Goal: Answer question/provide support

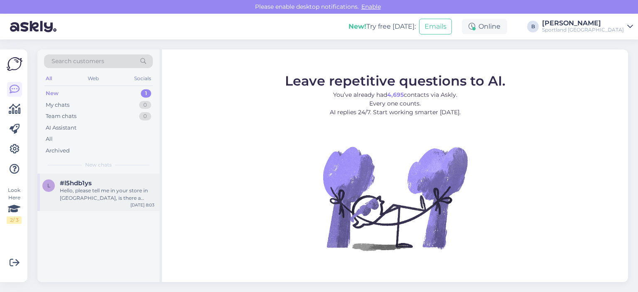
click at [111, 185] on div "#l5hdb1ys" at bounding box center [107, 183] width 95 height 7
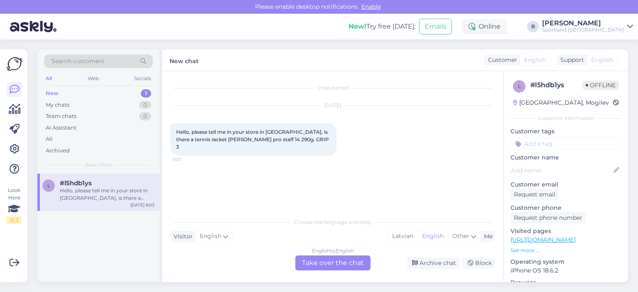
click at [343, 261] on div "English to English Take over the chat" at bounding box center [332, 263] width 75 height 15
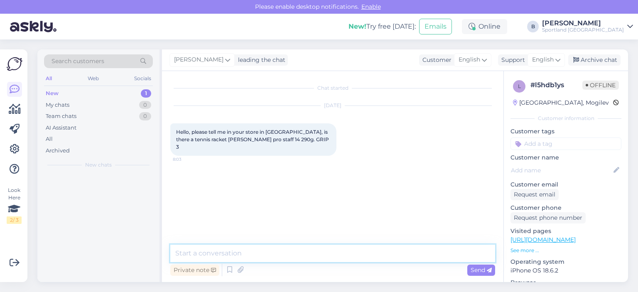
click at [343, 261] on textarea at bounding box center [332, 253] width 325 height 17
click at [545, 61] on span "English" at bounding box center [543, 59] width 22 height 9
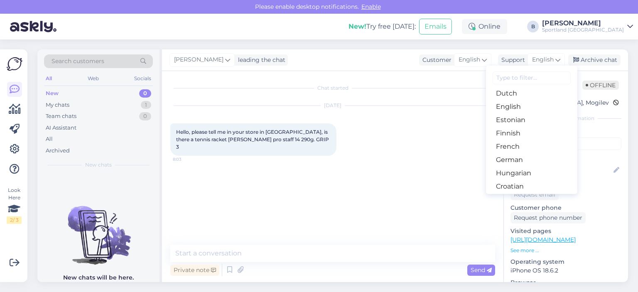
scroll to position [208, 0]
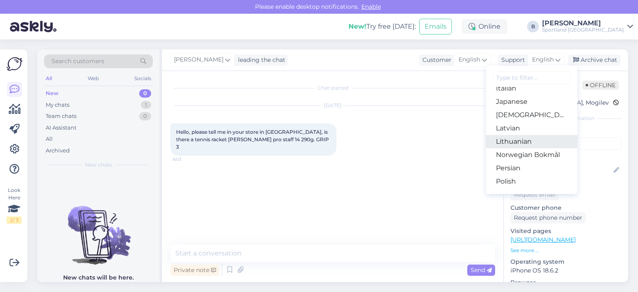
click at [511, 140] on link "Lithuanian" at bounding box center [531, 141] width 91 height 13
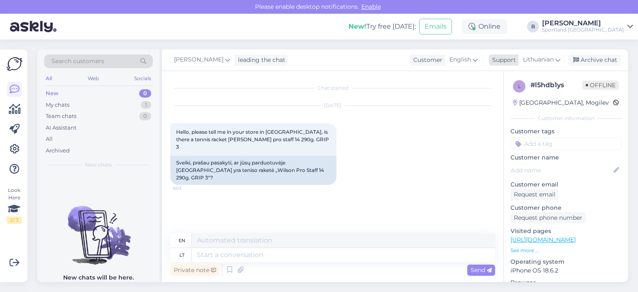
click at [532, 60] on span "Lithuanian" at bounding box center [538, 59] width 31 height 9
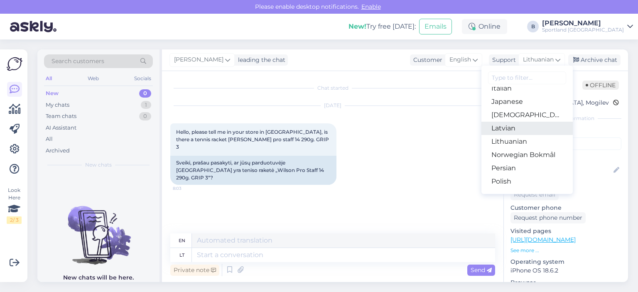
click at [500, 130] on link "Latvian" at bounding box center [527, 128] width 91 height 13
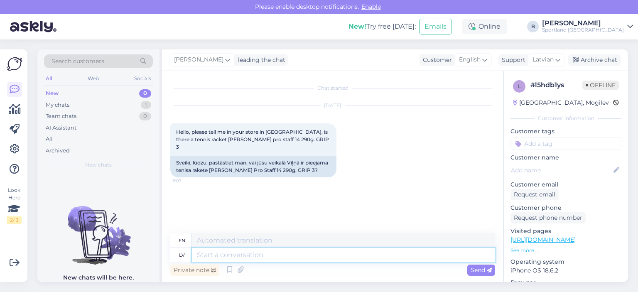
click at [268, 260] on textarea at bounding box center [343, 255] width 303 height 14
type textarea "Sveiki, [GEOGRAPHIC_DATA]"
type textarea "Hello,"
type textarea "Sveiki, par pieeja"
type textarea "Hello, about"
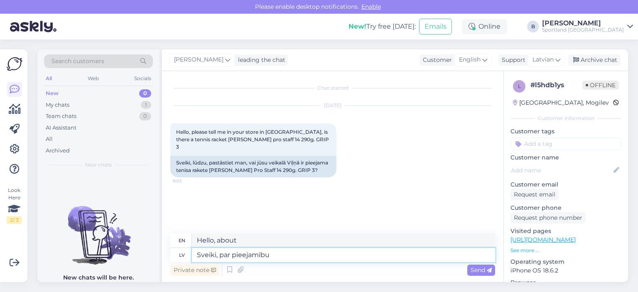
type textarea "Sveiki, par pieejamību"
type textarea "Hello, about availability"
type textarea "Sveiki, par or"
type textarea "Hello, about"
type textarea "Sveiki, par preču piee"
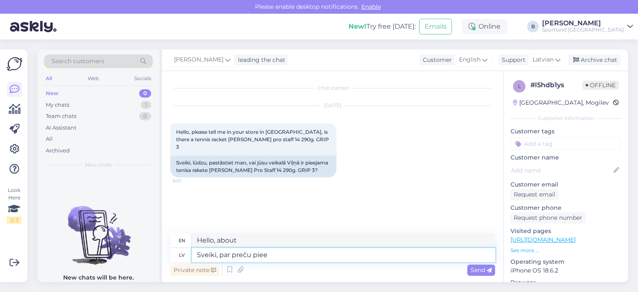
type textarea "Hello, about the product"
type textarea "Sveiki, par preču pieejamību"
type textarea "Hello, about the availability of goods"
type textarea "Sveiki, par preču pieejamību Lietuvas"
type textarea "Hello, about the availability of goods in [GEOGRAPHIC_DATA]"
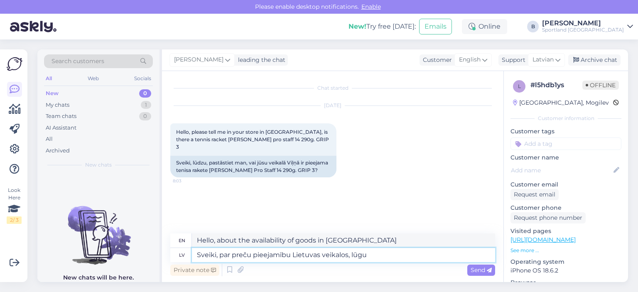
type textarea "Sveiki, par preču pieejamību Lietuvas veikalos, lūgum"
type textarea "Hello, regarding the availability of goods in Lithuanian stores,"
type textarea "Sveiki, par preču pieejamību Lietuvas veikalos, lūgums, sazi"
type textarea "Hello, regarding the availability of goods in Lithuanian stores, please,"
type textarea "Sveiki, par preču pieejamību Lietuvas veikalos, lūgums, sazināties ar"
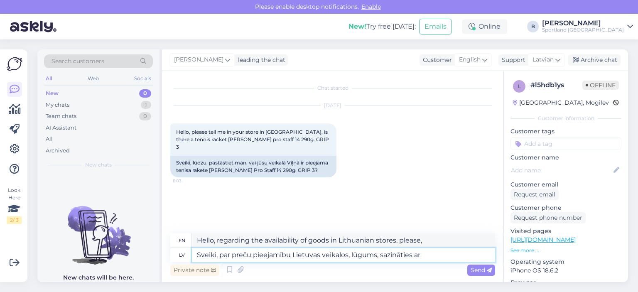
type textarea "Hello, regarding the availability of products in Lithuanian stores, please cont…"
type textarea "Sveiki, par preču pieejamību Lietuvas veikalos, lūgums, sazināties ar -"
type textarea "Hello, regarding the availability of products in Lithuanian stores, please cont…"
paste textarea "[EMAIL_ADDRESS][DOMAIN_NAME]"
type textarea "Sveiki, par preču pieejamību Lietuvas veikalos, lūgums, sazināties ar - [EMAIL_…"
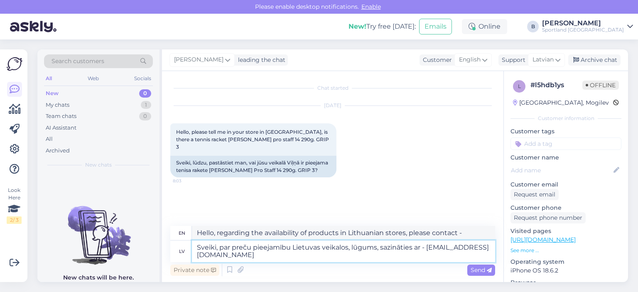
type textarea "Hello, regarding the availability of products in Lithuanian stores, please cont…"
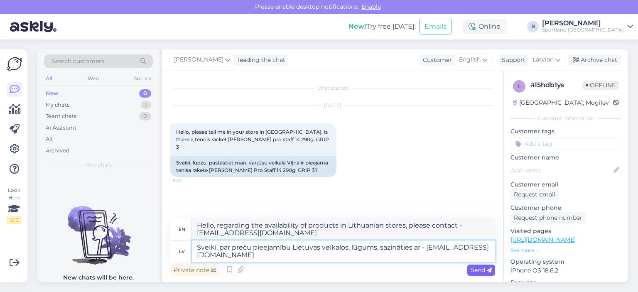
type textarea "Sveiki, par preču pieejamību Lietuvas veikalos, lūgums, sazināties ar - [EMAIL_…"
click at [472, 266] on div "Send" at bounding box center [482, 270] width 28 height 11
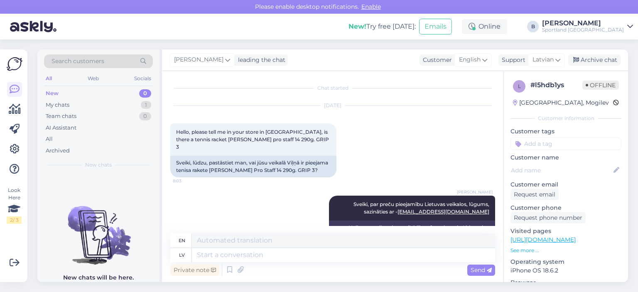
scroll to position [17, 0]
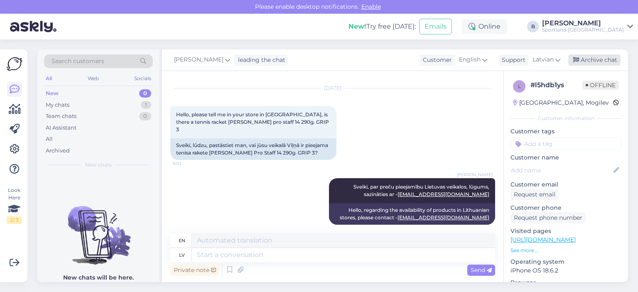
click at [609, 64] on div "Archive chat" at bounding box center [595, 59] width 52 height 11
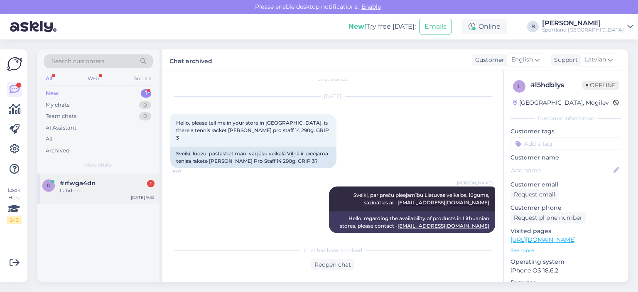
click at [114, 184] on div "#rfwga4dn 1" at bounding box center [107, 183] width 95 height 7
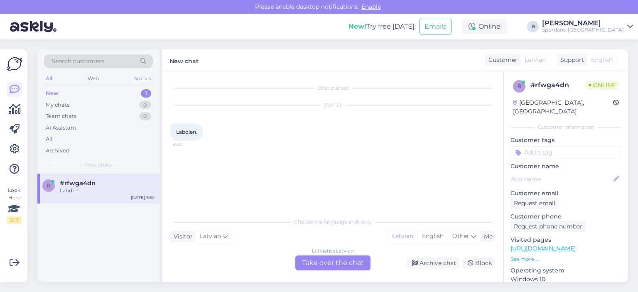
click at [330, 263] on div "Latvian to Latvian Take over the chat" at bounding box center [332, 263] width 75 height 15
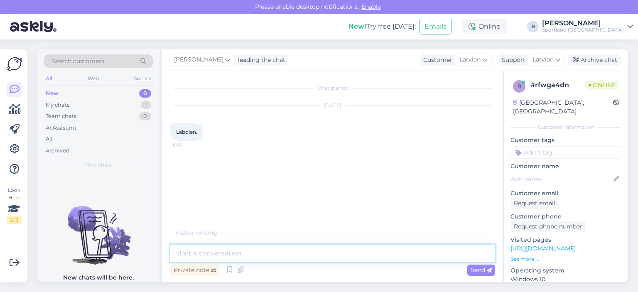
click at [330, 247] on textarea at bounding box center [332, 253] width 325 height 17
type textarea "Labdien, kā varam Jums palīdzēt?"
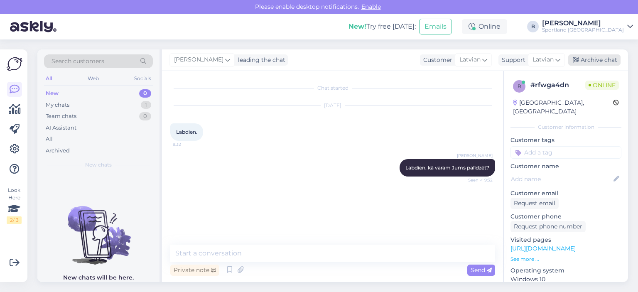
click at [596, 61] on div "Archive chat" at bounding box center [595, 59] width 52 height 11
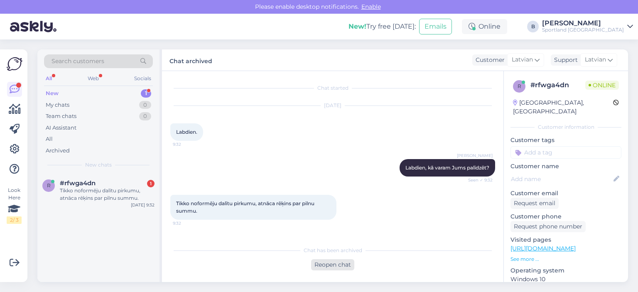
click at [339, 266] on div "Reopen chat" at bounding box center [332, 264] width 43 height 11
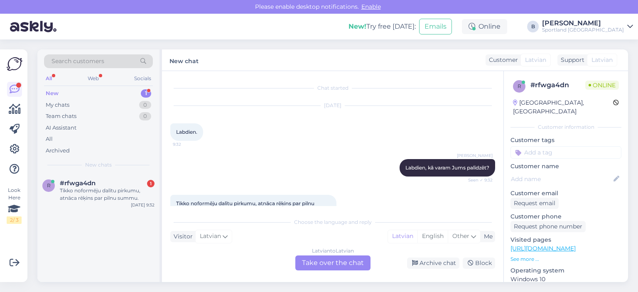
click at [339, 266] on div "Latvian to Latvian Take over the chat" at bounding box center [332, 263] width 75 height 15
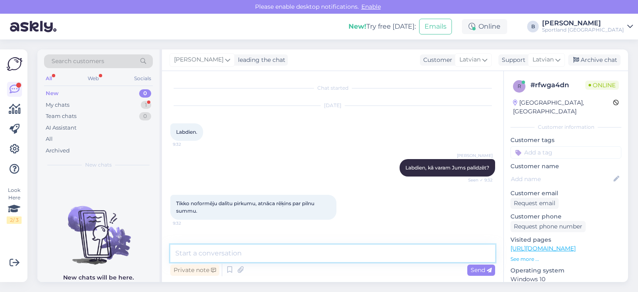
click at [343, 255] on textarea at bounding box center [332, 253] width 325 height 17
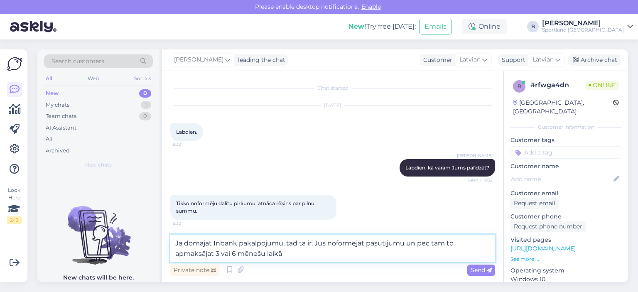
type textarea "Ja domājat Inbank pakalpojumu, tad tā ir. Jūs noformējat pasūtījumu un pēc tam …"
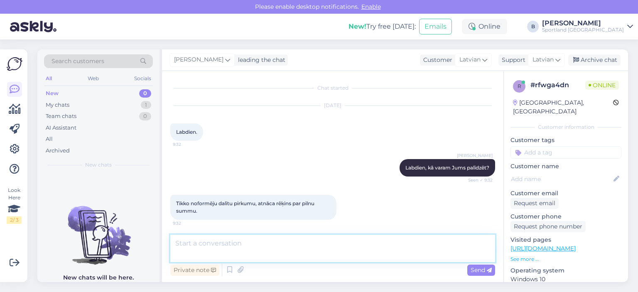
scroll to position [35, 0]
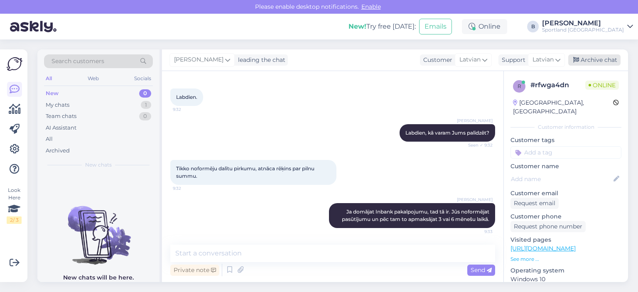
click at [592, 61] on div "Archive chat" at bounding box center [595, 59] width 52 height 11
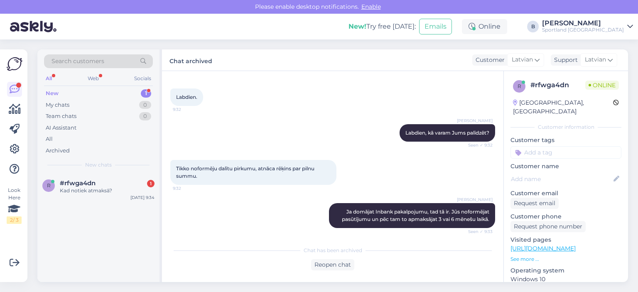
scroll to position [73, 0]
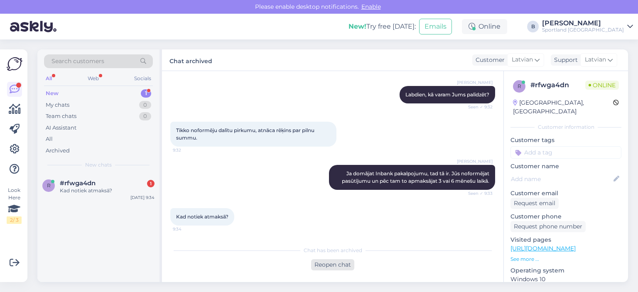
click at [324, 263] on div "Reopen chat" at bounding box center [332, 264] width 43 height 11
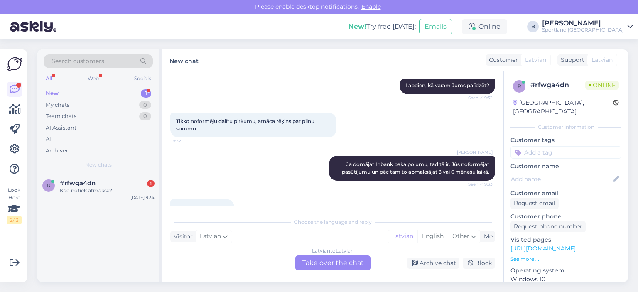
click at [324, 263] on div "Latvian to Latvian Take over the chat" at bounding box center [332, 263] width 75 height 15
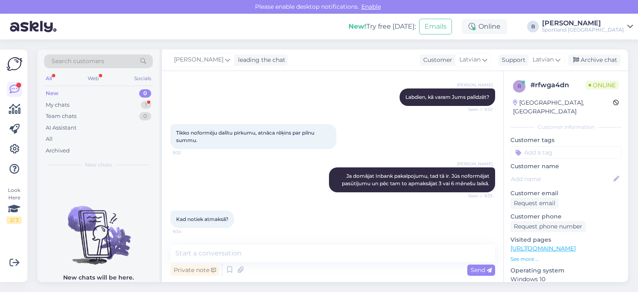
click at [324, 263] on div "Private note Send" at bounding box center [332, 270] width 325 height 16
click at [327, 256] on textarea at bounding box center [332, 253] width 325 height 17
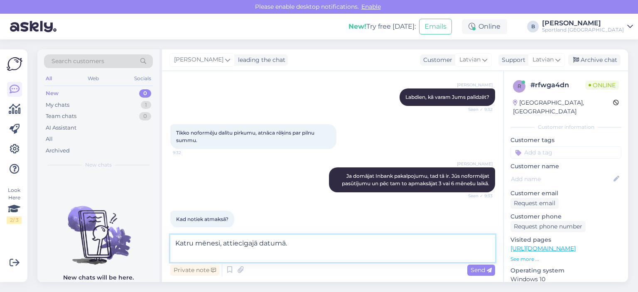
scroll to position [81, 0]
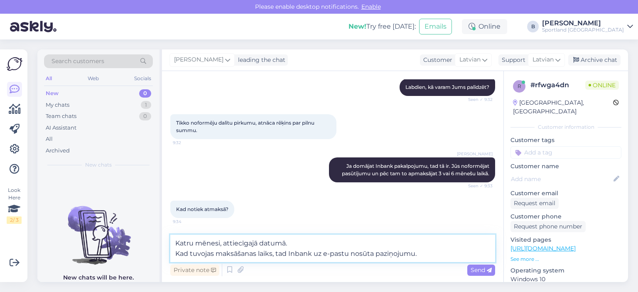
type textarea "Katru mēnesi, attiecīgajā datumā. Kad tuvojas maksāšanas laiks, tad Inbank uz e…"
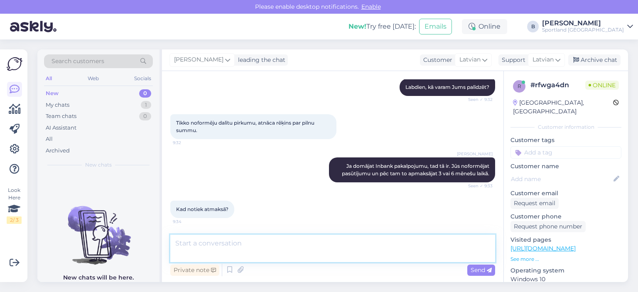
scroll to position [121, 0]
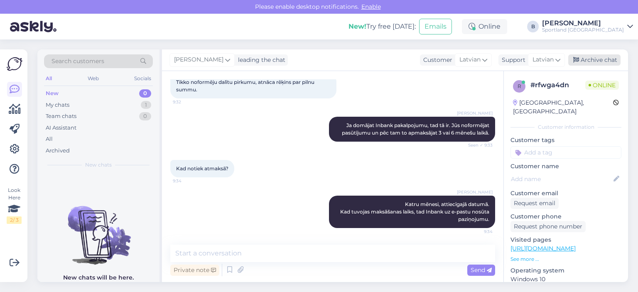
click at [587, 55] on div "Archive chat" at bounding box center [595, 59] width 52 height 11
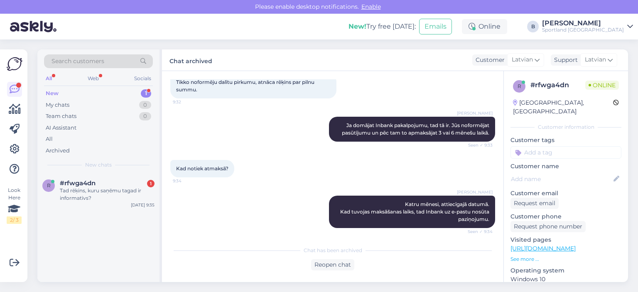
scroll to position [160, 0]
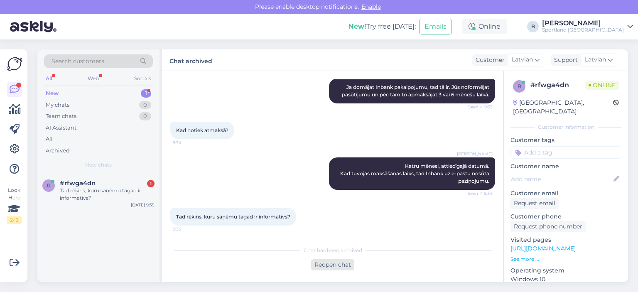
click at [335, 266] on div "Reopen chat" at bounding box center [332, 264] width 43 height 11
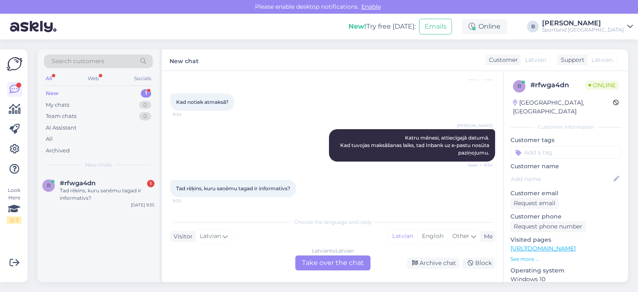
click at [333, 265] on div "Latvian to Latvian Take over the chat" at bounding box center [332, 263] width 75 height 15
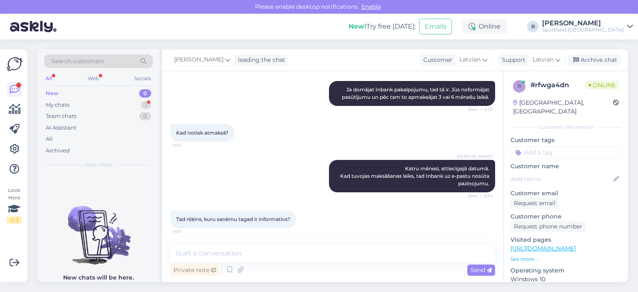
scroll to position [157, 0]
click at [333, 259] on textarea at bounding box center [332, 253] width 325 height 17
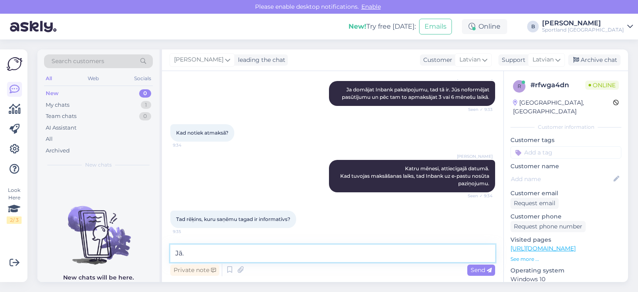
type textarea "Jā."
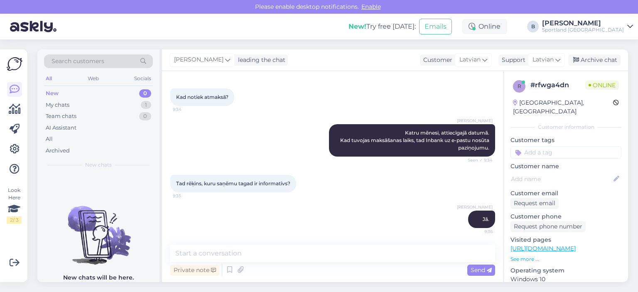
click at [613, 66] on div "[PERSON_NAME] leading the chat Customer Latvian Support Latvian Arabic Belarusi…" at bounding box center [395, 60] width 466 height 22
click at [608, 61] on div "Archive chat" at bounding box center [595, 59] width 52 height 11
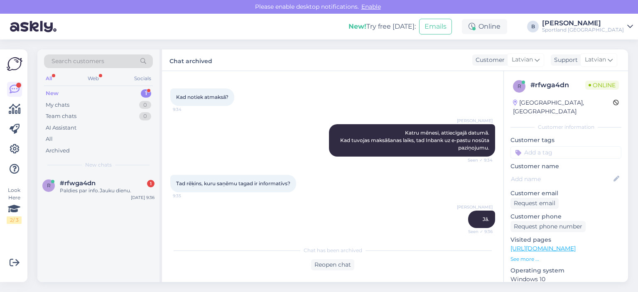
scroll to position [231, 0]
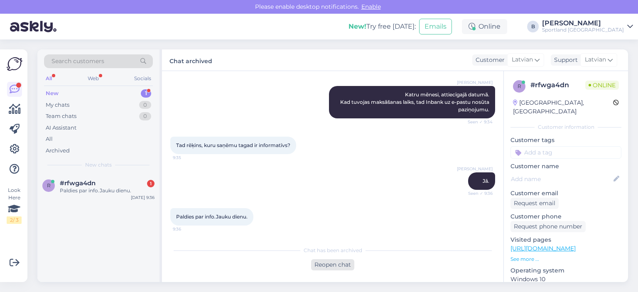
click at [341, 266] on div "Reopen chat" at bounding box center [332, 264] width 43 height 11
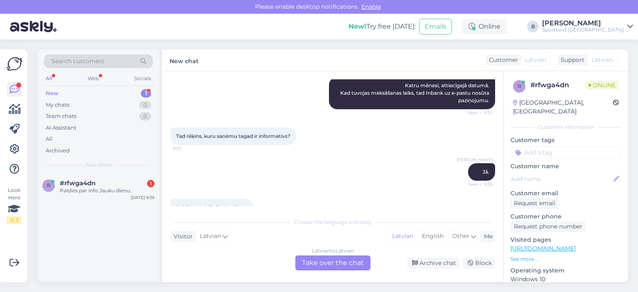
click at [341, 266] on div "Latvian to Latvian Take over the chat" at bounding box center [332, 263] width 75 height 15
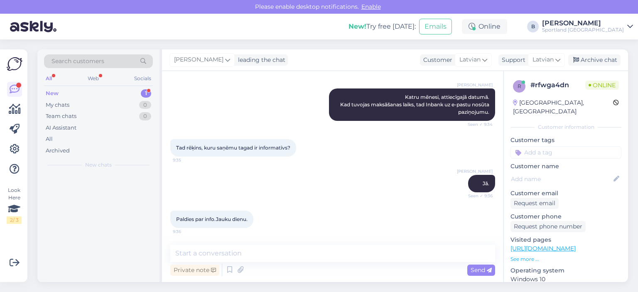
scroll to position [229, 0]
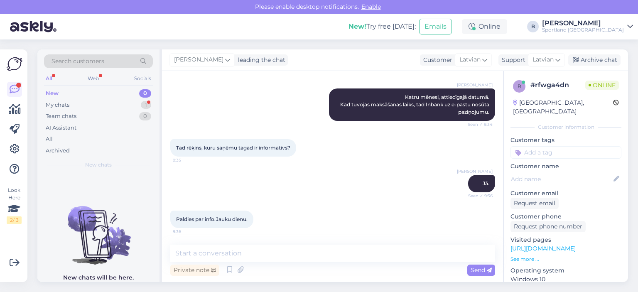
click at [341, 265] on div "Private note Send" at bounding box center [332, 270] width 325 height 16
click at [334, 256] on textarea at bounding box center [332, 253] width 325 height 17
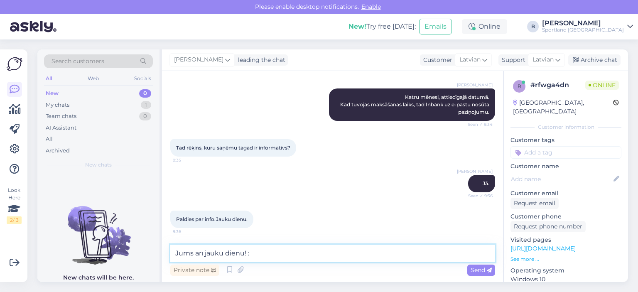
type textarea "Jums arī jauku dienu! :)"
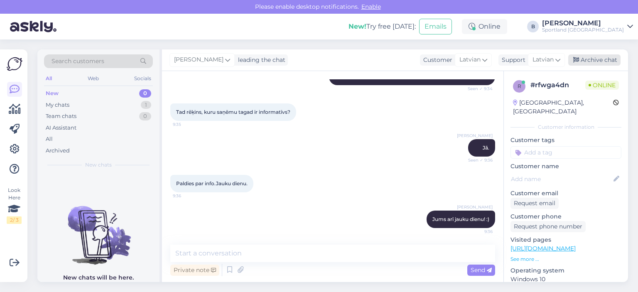
click at [591, 61] on div "Archive chat" at bounding box center [595, 59] width 52 height 11
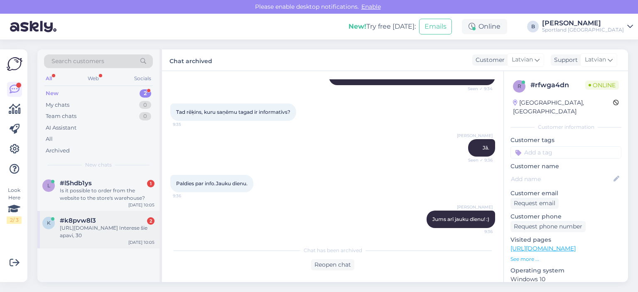
click at [102, 237] on div "[URL][DOMAIN_NAME] Interese šie apavi, 30" at bounding box center [107, 231] width 95 height 15
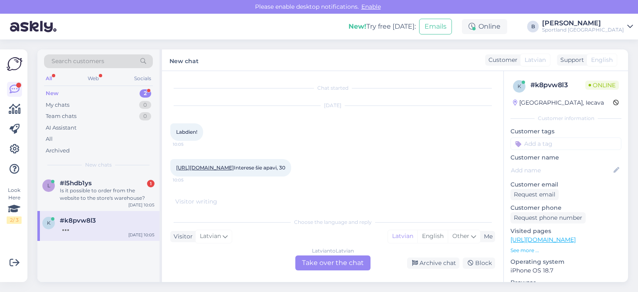
scroll to position [10, 0]
click at [339, 263] on div "Latvian to Latvian Take over the chat" at bounding box center [332, 263] width 75 height 15
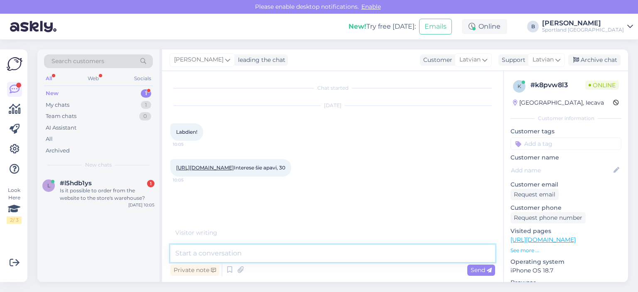
click at [346, 251] on textarea at bounding box center [332, 253] width 325 height 17
type textarea "Labdien."
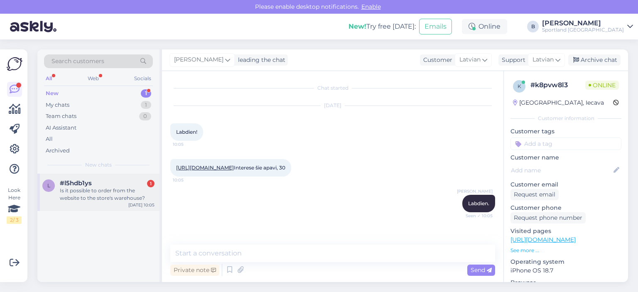
click at [119, 185] on div "#l5hdb1ys 1" at bounding box center [107, 183] width 95 height 7
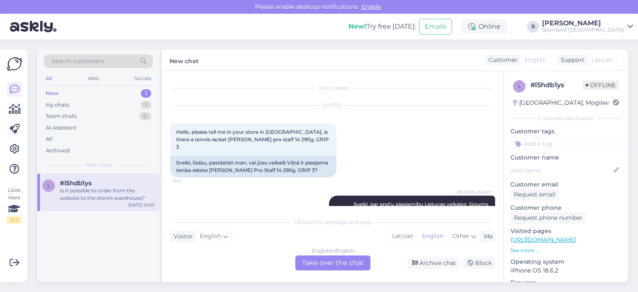
scroll to position [102, 0]
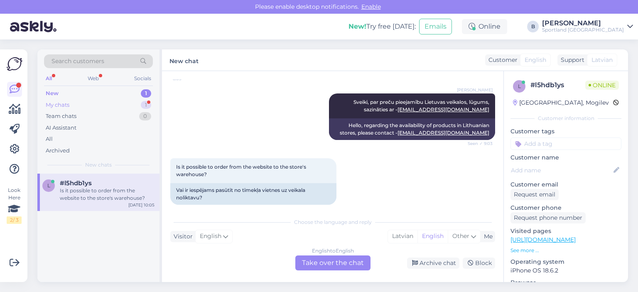
click at [78, 104] on div "My chats 1" at bounding box center [98, 105] width 109 height 12
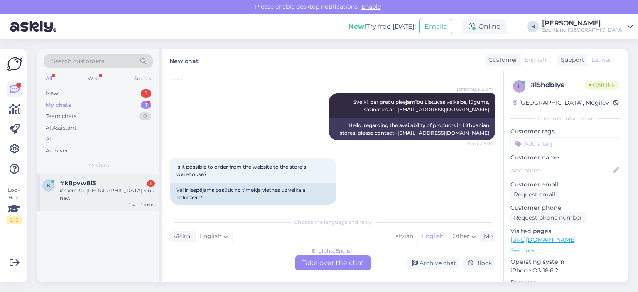
click at [95, 192] on div "izmērs 30. [GEOGRAPHIC_DATA] viņu nav." at bounding box center [107, 194] width 95 height 15
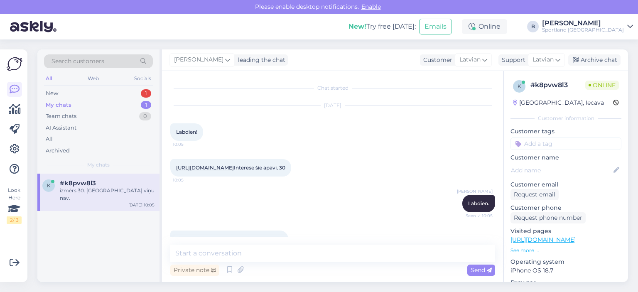
scroll to position [42, 0]
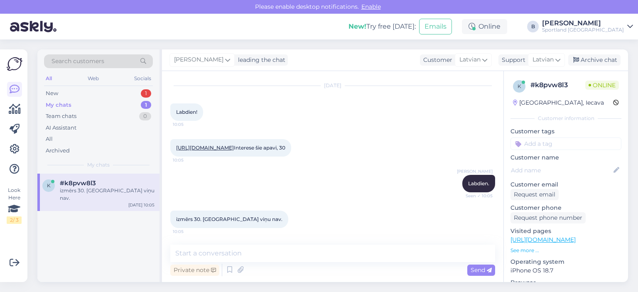
click at [234, 145] on link "[URL][DOMAIN_NAME]" at bounding box center [205, 148] width 58 height 6
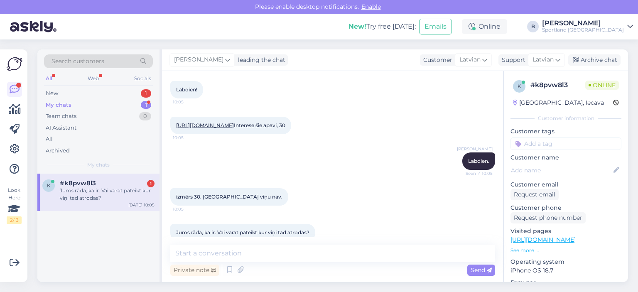
scroll to position [78, 0]
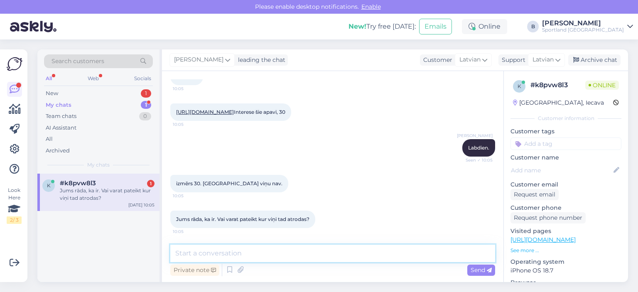
click at [305, 258] on textarea at bounding box center [332, 253] width 325 height 17
type textarea "V"
type textarea "N"
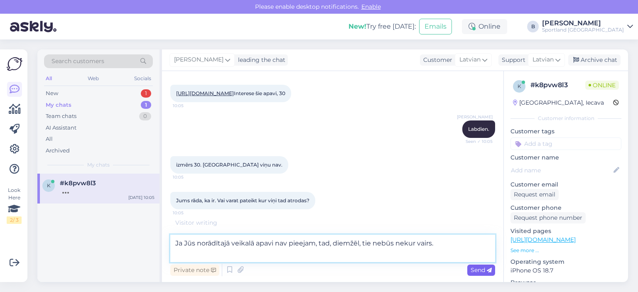
type textarea "Ja Jūs norādītajā veikalā apavi nav pieejam, tad, diemžēl, tie nebūs nekur vair…"
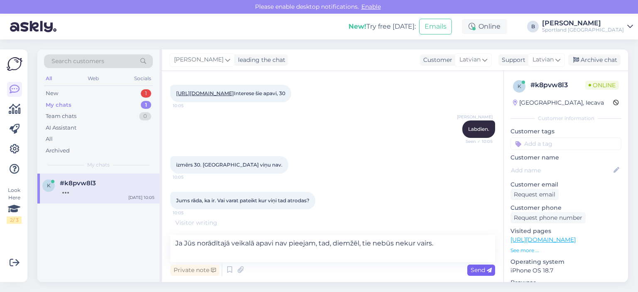
click at [478, 268] on span "Send" at bounding box center [481, 269] width 21 height 7
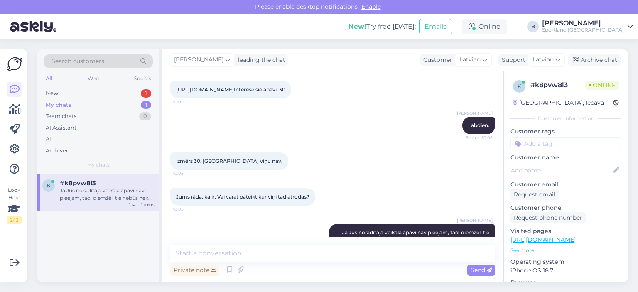
scroll to position [121, 0]
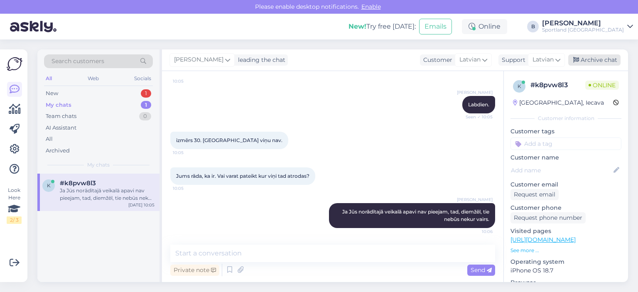
click at [595, 56] on div "Archive chat" at bounding box center [595, 59] width 52 height 11
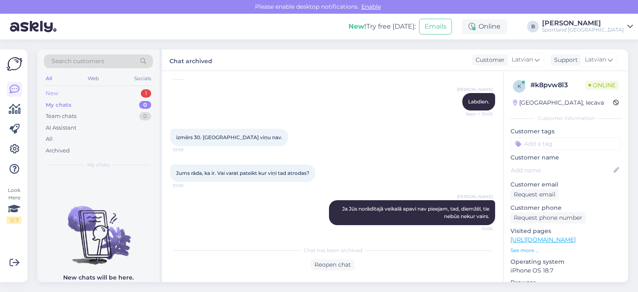
click at [66, 94] on div "New 1" at bounding box center [98, 94] width 109 height 12
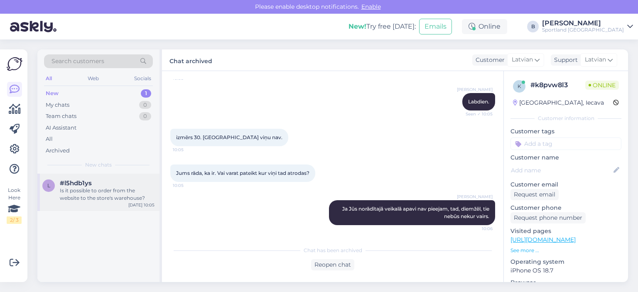
click at [89, 193] on div "Is it possible to order from the website to the store's warehouse?" at bounding box center [107, 194] width 95 height 15
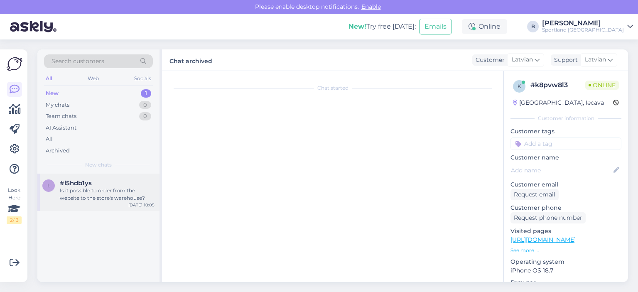
scroll to position [102, 0]
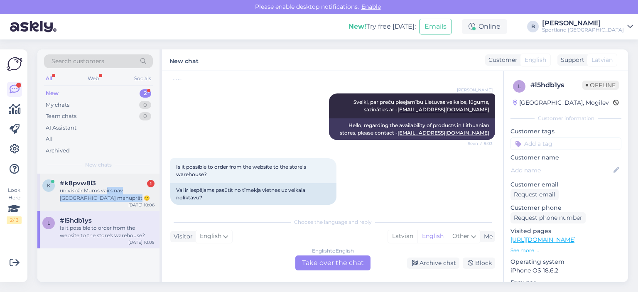
click at [106, 195] on div "un vispār Mums vairs nav [GEOGRAPHIC_DATA] manuprāt 🙂" at bounding box center [107, 194] width 95 height 15
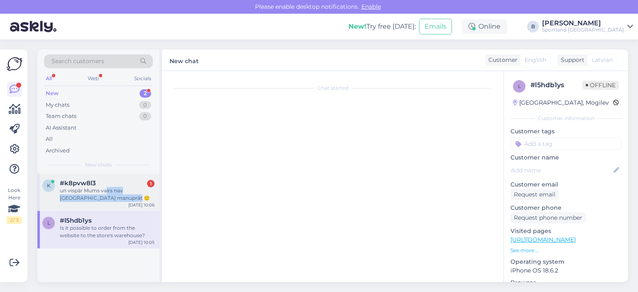
scroll to position [188, 0]
click at [103, 189] on div "un vispār Mums vairs nav [GEOGRAPHIC_DATA] manuprāt 🙂" at bounding box center [107, 194] width 95 height 15
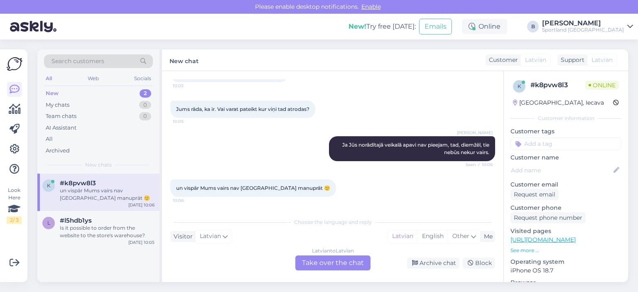
click at [347, 265] on div "Latvian to Latvian Take over the chat" at bounding box center [332, 263] width 75 height 15
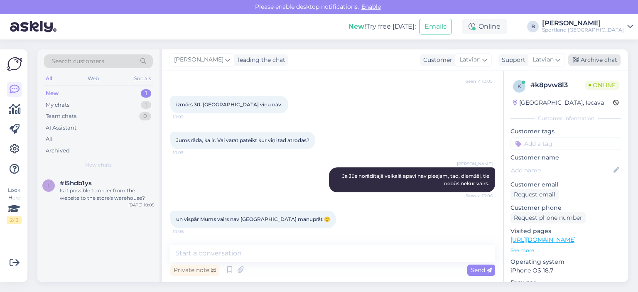
click at [599, 59] on div "Archive chat" at bounding box center [595, 59] width 52 height 11
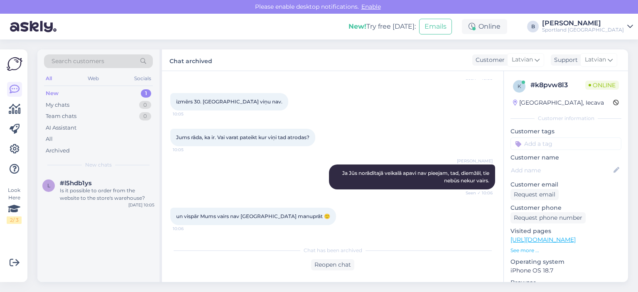
click at [86, 191] on div "Is it possible to order from the website to the store's warehouse?" at bounding box center [107, 194] width 95 height 15
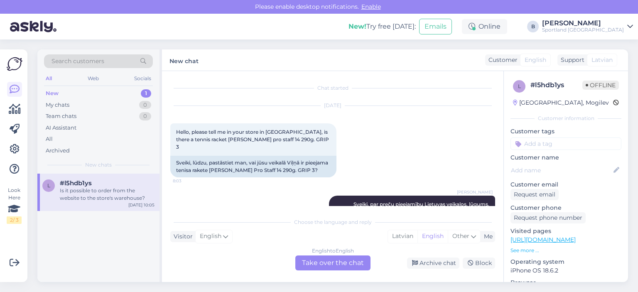
scroll to position [102, 0]
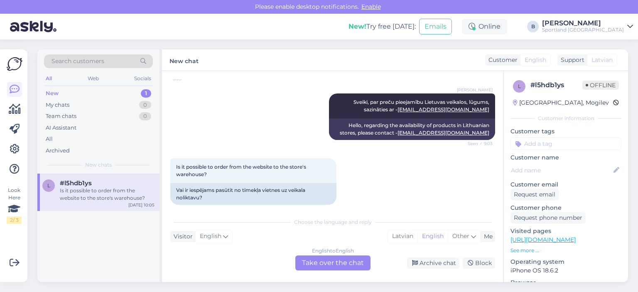
click at [351, 266] on div "English to English Take over the chat" at bounding box center [332, 263] width 75 height 15
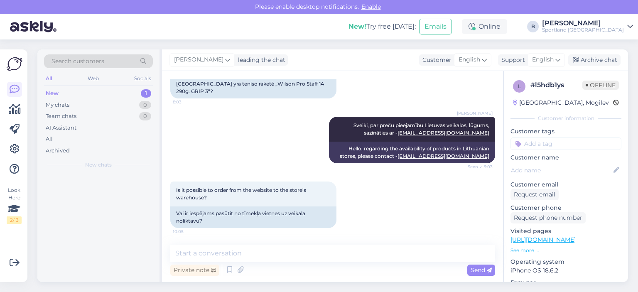
scroll to position [71, 0]
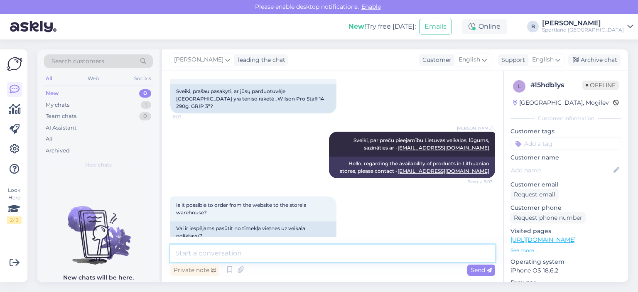
click at [378, 256] on textarea at bounding box center [332, 253] width 325 height 17
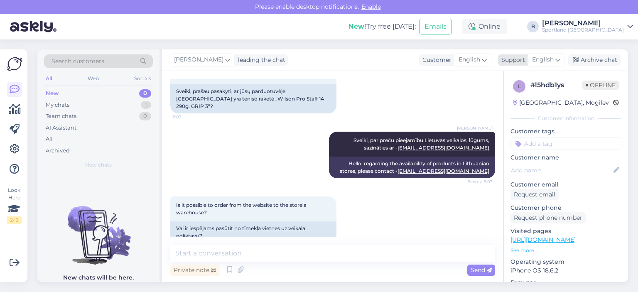
click at [543, 59] on span "English" at bounding box center [543, 59] width 22 height 9
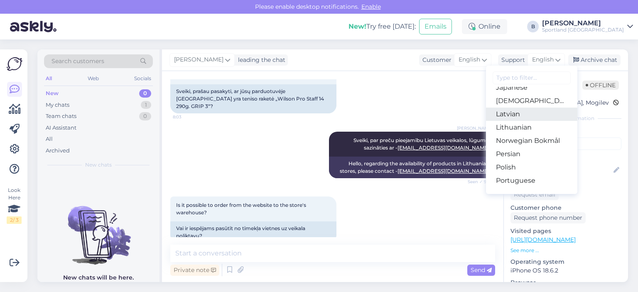
scroll to position [208, 0]
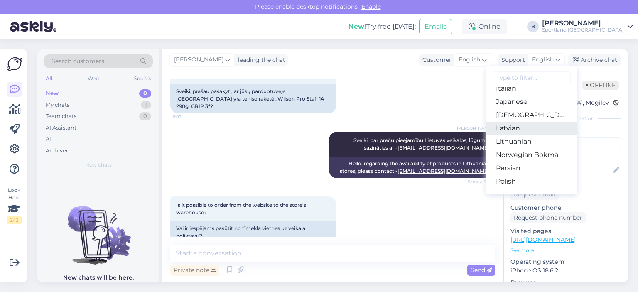
click at [520, 130] on link "Latvian" at bounding box center [531, 128] width 91 height 13
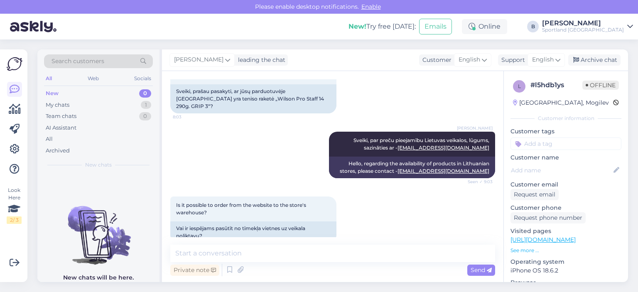
scroll to position [82, 0]
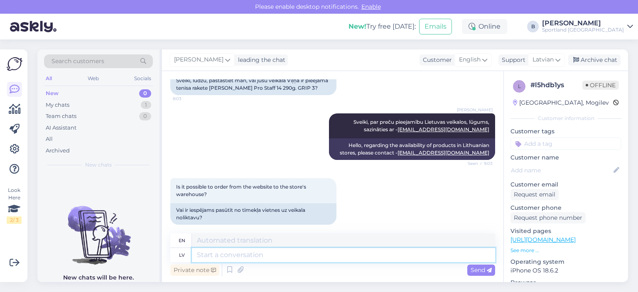
click at [333, 256] on textarea at bounding box center [343, 255] width 303 height 14
type textarea "Ir ies"
type textarea "There is"
type textarea "Ir iespējams pas"
type textarea "It is possible"
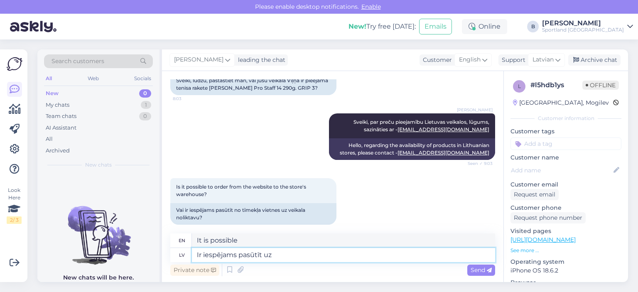
type textarea "Ir iespējams pasūtīt uz p"
type textarea "It is possible to order on"
type textarea "Ir iespējams pasūtīt un"
type textarea "It is possible to order"
type textarea "Ir iespējams pasūtīt un sa"
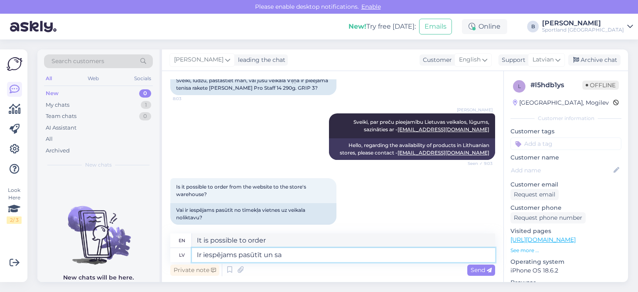
type textarea "It is possible to order and"
type textarea "Ir iespējams pasūtīt un saņemt ar"
type textarea "It is possible to order and receive"
type textarea "Ir iespējams pasūtīt un saņemt ar pak"
type textarea "It is possible to order and receive with"
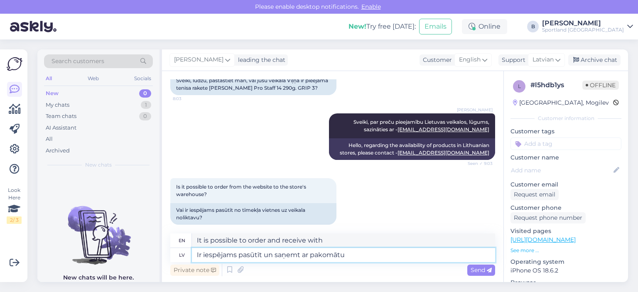
type textarea "Ir iespējams pasūtīt un saņemt ar pakomātu v"
type textarea "It is possible to order and receive via parcel machine"
type textarea "Ir iespējams pasūtīt un saņemt ar pakomātu vai ku"
type textarea "It is possible to order and receive by parcel machine or"
type textarea "Ir iespējams pasūtīt un saņemt ar pakomātu vai kurjeru."
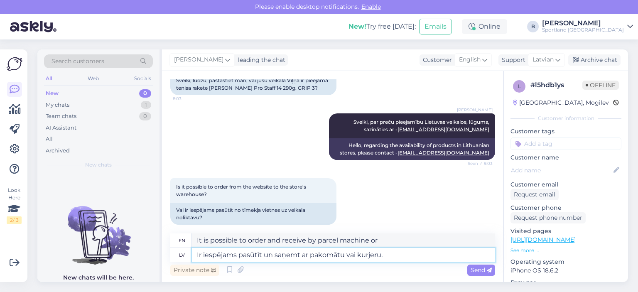
type textarea "It is possible to order and receive by parcel machine or courier."
type textarea "Ir iespējams pasūtīt un saņemt ar pakomātu vai kurjeru."
drag, startPoint x: 216, startPoint y: 187, endPoint x: 174, endPoint y: 179, distance: 43.3
click at [174, 179] on div "Is it possible to order from the website to the store's warehouse? 10:05" at bounding box center [253, 190] width 166 height 25
copy span "Is it possible to order from the website to the store's warehouse?"
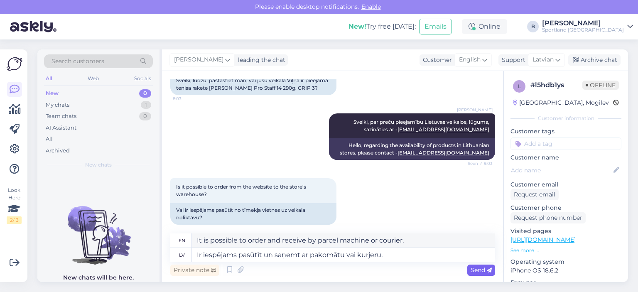
click at [480, 265] on div "Send" at bounding box center [482, 270] width 28 height 11
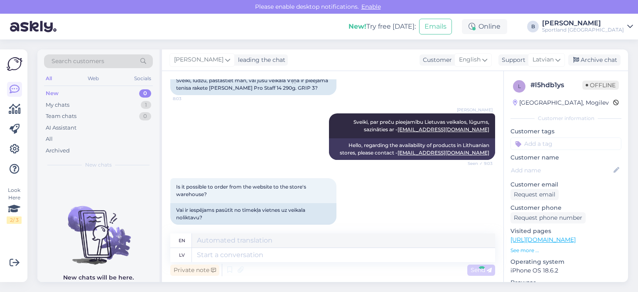
scroll to position [140, 0]
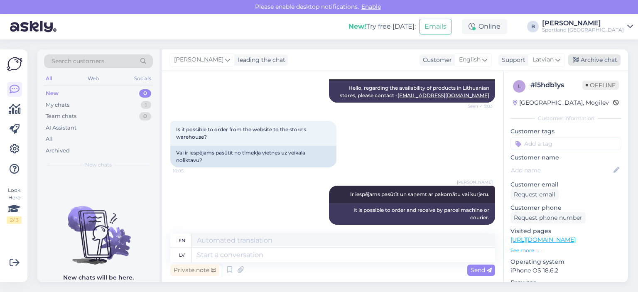
click at [596, 57] on div "Archive chat" at bounding box center [595, 59] width 52 height 11
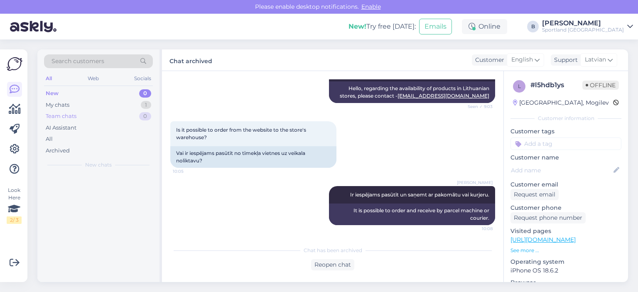
scroll to position [131, 0]
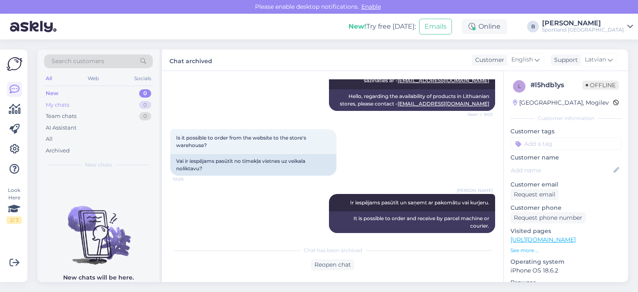
click at [68, 104] on div "My chats" at bounding box center [58, 105] width 24 height 8
click at [55, 138] on div "All" at bounding box center [98, 139] width 109 height 12
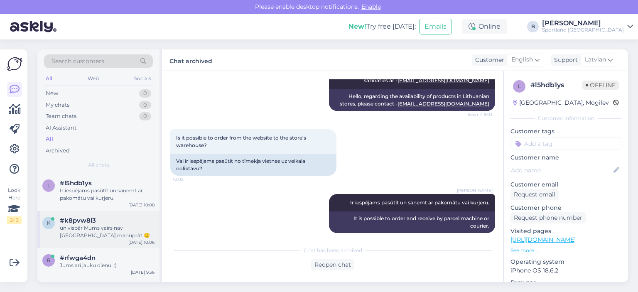
click at [106, 226] on div "un vispār Mums vairs nav [GEOGRAPHIC_DATA] manuprāt 🙂" at bounding box center [107, 231] width 95 height 15
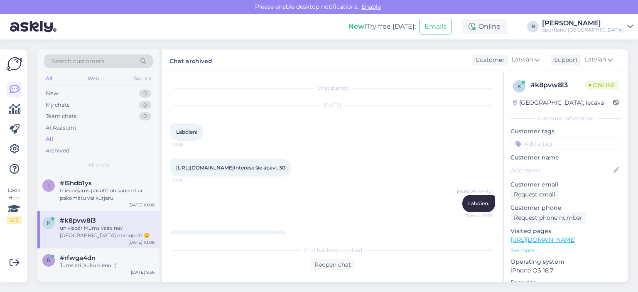
scroll to position [160, 0]
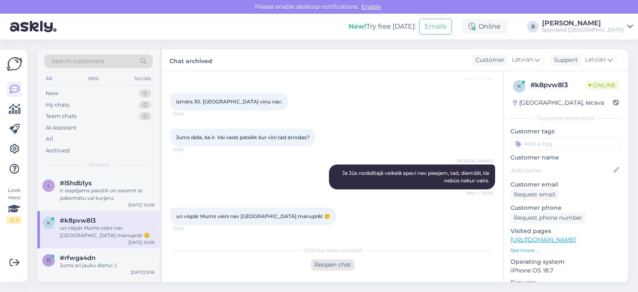
click at [345, 264] on div "Reopen chat" at bounding box center [332, 264] width 43 height 11
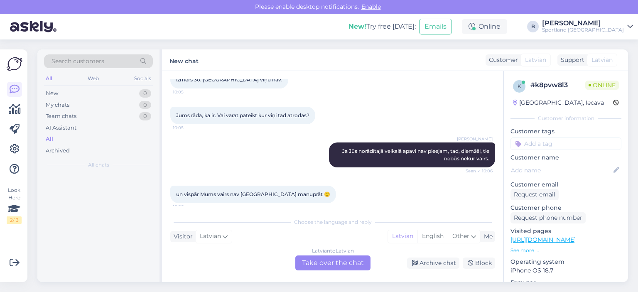
click at [344, 258] on div "Latvian to Latvian Take over the chat" at bounding box center [332, 263] width 75 height 15
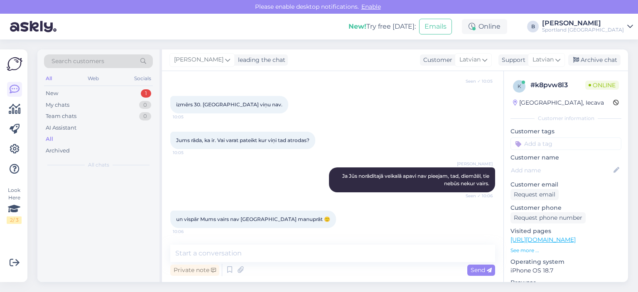
scroll to position [157, 0]
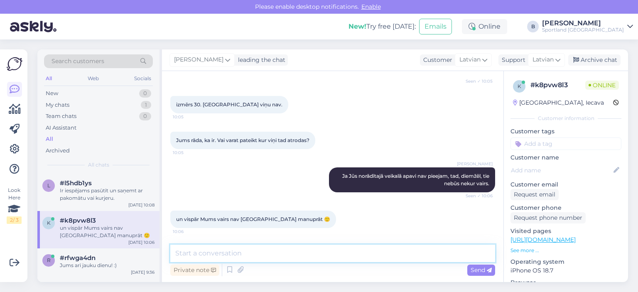
click at [332, 253] on textarea at bounding box center [332, 253] width 325 height 17
type textarea "Paldies par vērību. Palūgsim, lai informācija tiktu nomainīta."
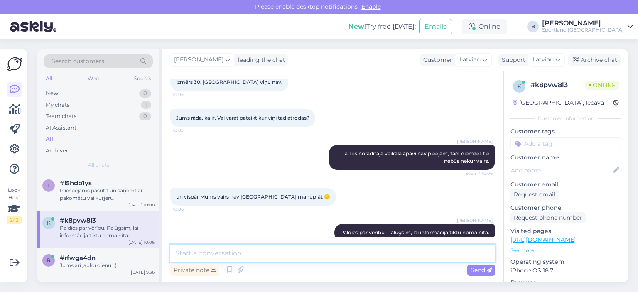
scroll to position [193, 0]
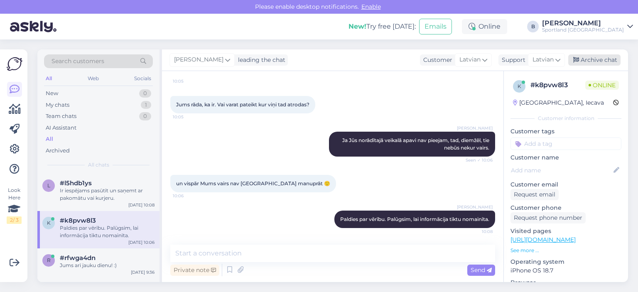
click at [581, 58] on div "Archive chat" at bounding box center [595, 59] width 52 height 11
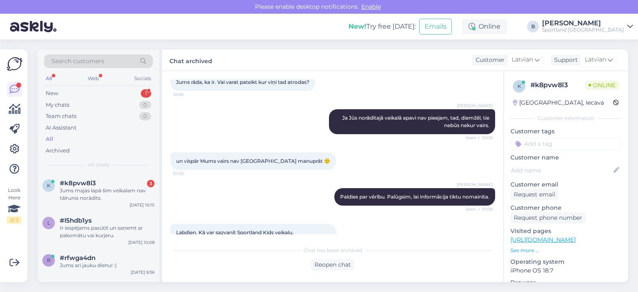
scroll to position [310, 0]
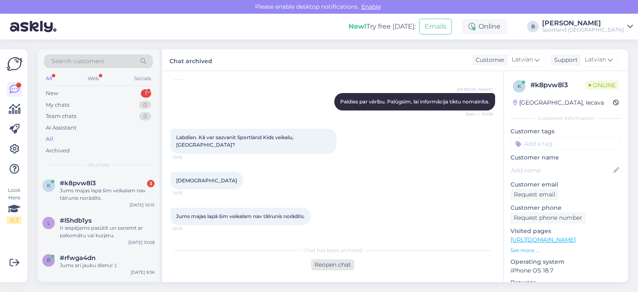
click at [331, 263] on div "Reopen chat" at bounding box center [332, 264] width 43 height 11
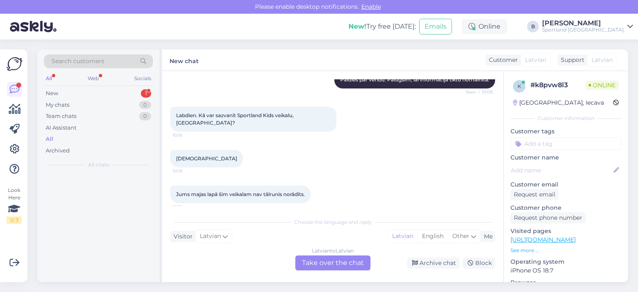
click at [336, 258] on div "Latvian to Latvian Take over the chat" at bounding box center [332, 263] width 75 height 15
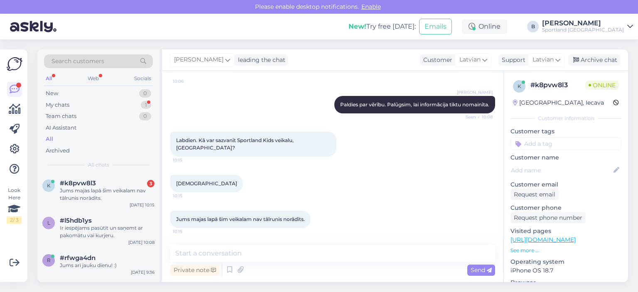
scroll to position [308, 0]
click at [337, 253] on textarea at bounding box center [332, 253] width 325 height 17
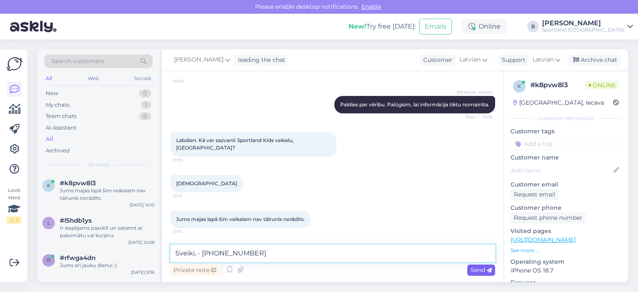
type textarea "Sveiki, - [PHONE_NUMBER]"
click at [479, 269] on span "Send" at bounding box center [481, 269] width 21 height 7
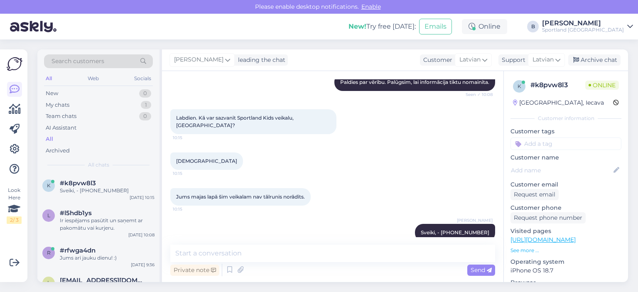
scroll to position [343, 0]
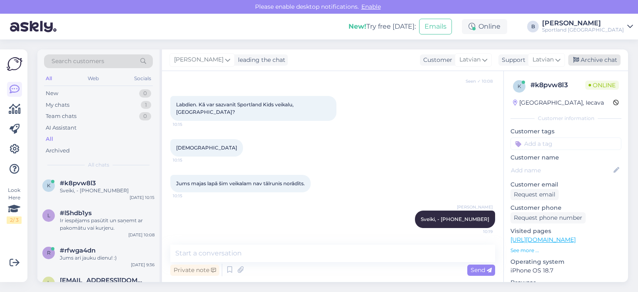
click at [598, 62] on div "Archive chat" at bounding box center [595, 59] width 52 height 11
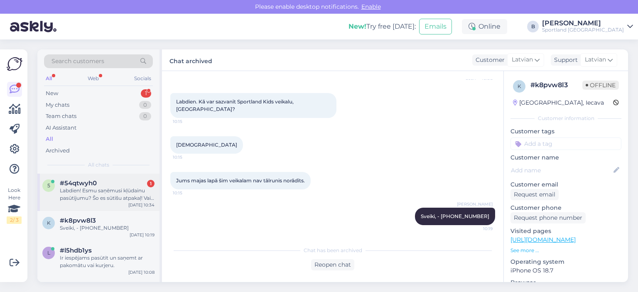
click at [108, 196] on div "Labdien! Esmu saņēmusi kļūdainu pasūtījumu? Šo es sūtīšu atpakaļ! Vai man, lūdz…" at bounding box center [107, 194] width 95 height 15
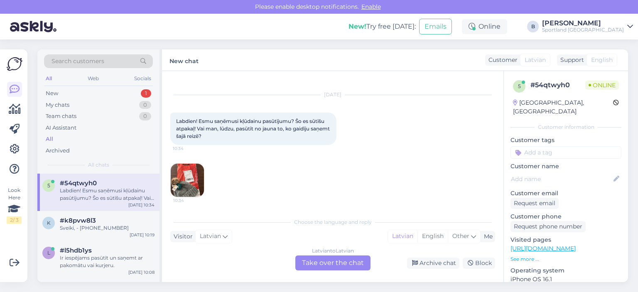
click at [194, 177] on img at bounding box center [187, 180] width 33 height 33
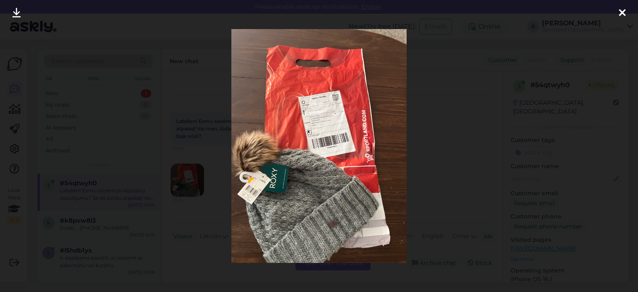
click at [428, 124] on div at bounding box center [319, 146] width 638 height 292
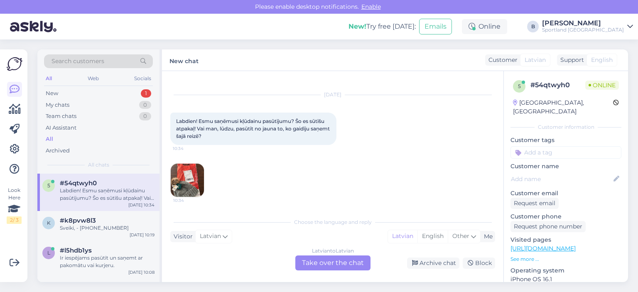
click at [346, 264] on div "Latvian to Latvian Take over the chat" at bounding box center [332, 263] width 75 height 15
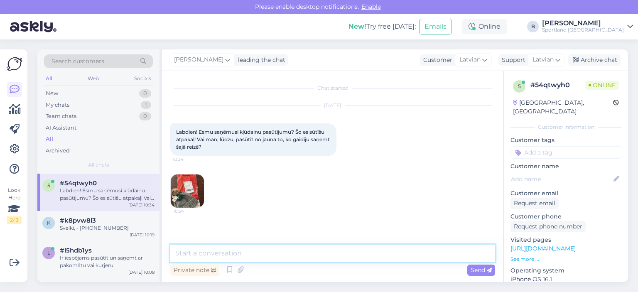
click at [350, 255] on textarea at bounding box center [332, 253] width 325 height 17
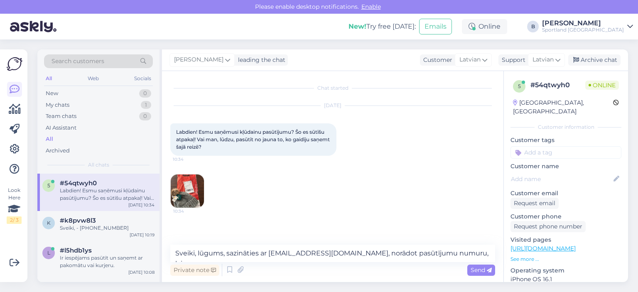
click at [195, 192] on img at bounding box center [187, 191] width 33 height 33
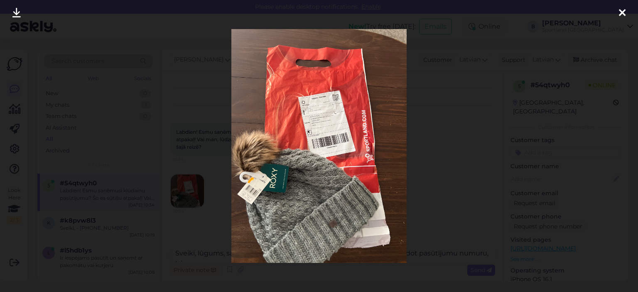
click at [424, 106] on div at bounding box center [319, 146] width 638 height 292
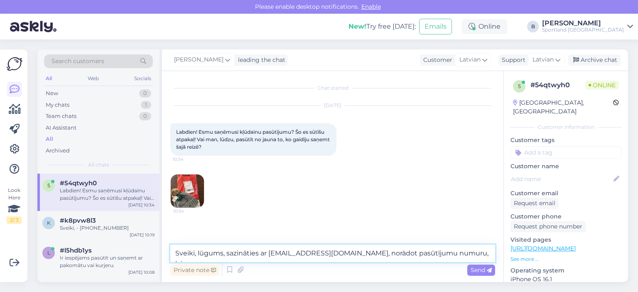
click at [486, 254] on textarea "Sveiki, lūgums, sazināties ar [EMAIL_ADDRESS][DOMAIN_NAME], norādot pasūtījumu …" at bounding box center [332, 253] width 325 height 17
type textarea "Sveiki, lūgums, sazināties ar [EMAIL_ADDRESS][DOMAIN_NAME], norādot pasūtījumu …"
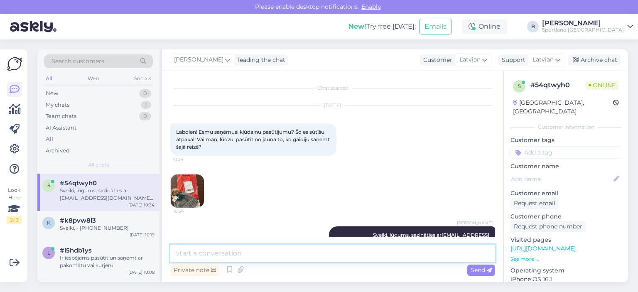
scroll to position [23, 0]
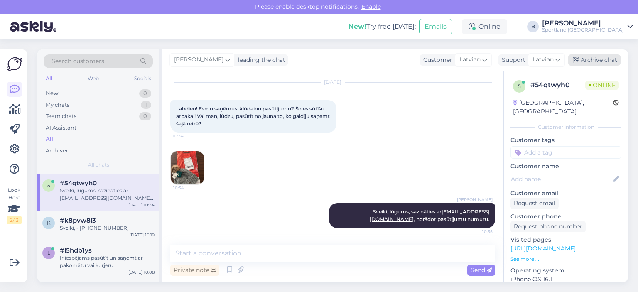
click at [603, 62] on div "Archive chat" at bounding box center [595, 59] width 52 height 11
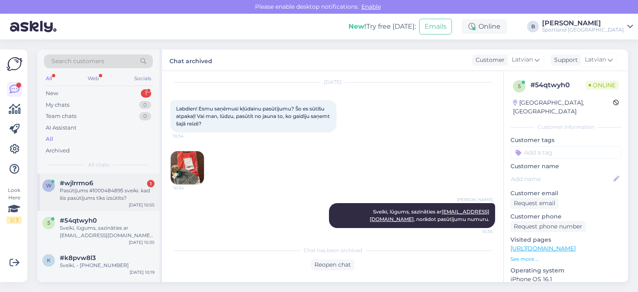
click at [109, 192] on div "Pasūtījums #1000484895 sveiki. kad šis pasūtījums tiks izsūtīts?" at bounding box center [107, 194] width 95 height 15
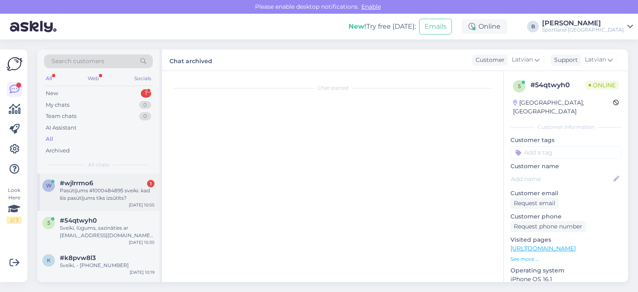
scroll to position [0, 0]
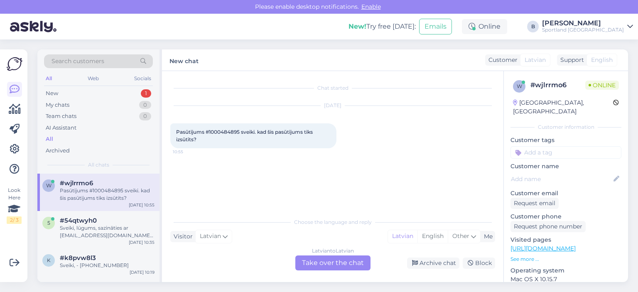
click at [317, 259] on div "Latvian to Latvian Take over the chat" at bounding box center [332, 263] width 75 height 15
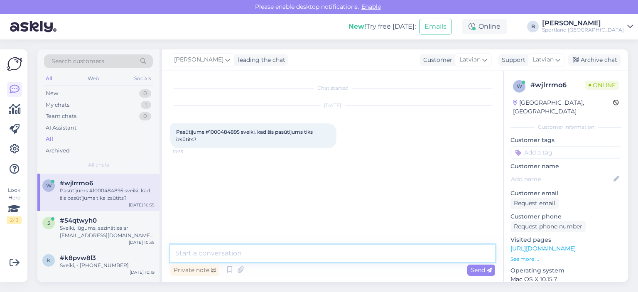
click at [295, 256] on textarea at bounding box center [332, 253] width 325 height 17
type textarea "Sveiki, pārbaudīsim"
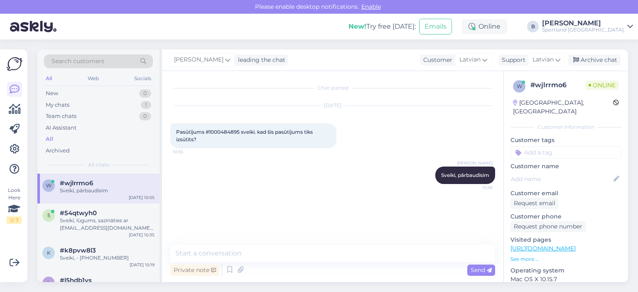
click at [223, 131] on span "Pasūtījums #1000484895 sveiki. kad šis pasūtījums tiks izsūtīts?" at bounding box center [245, 136] width 138 height 14
copy span "1000484895"
click at [234, 252] on textarea at bounding box center [332, 253] width 325 height 17
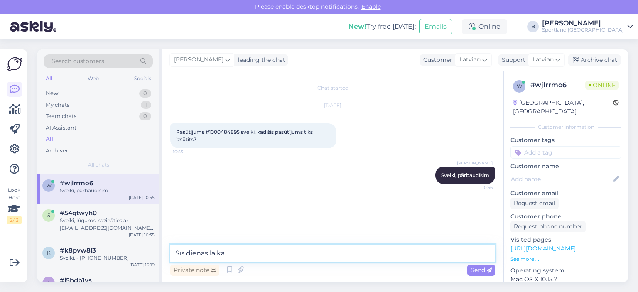
type textarea "Šīs dienas laikā."
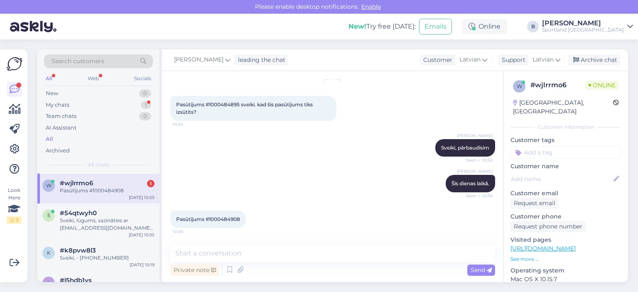
click at [229, 219] on div "Chat started [DATE] Pasūtījums #1000484895 sveiki. kad šis pasūtījums tiks izsū…" at bounding box center [336, 158] width 332 height 158
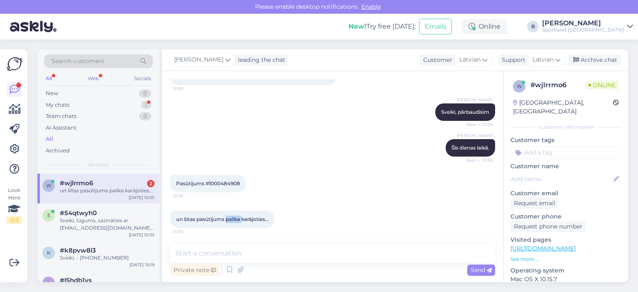
click at [229, 219] on span "un šitas pasūtījums palika karājoties..." at bounding box center [222, 219] width 93 height 6
click at [282, 197] on div "Pasūtījums #1000484908 10:56" at bounding box center [332, 184] width 325 height 36
click at [226, 179] on div "Pasūtījums #1000484908 10:56" at bounding box center [208, 183] width 76 height 17
copy span "1000484908"
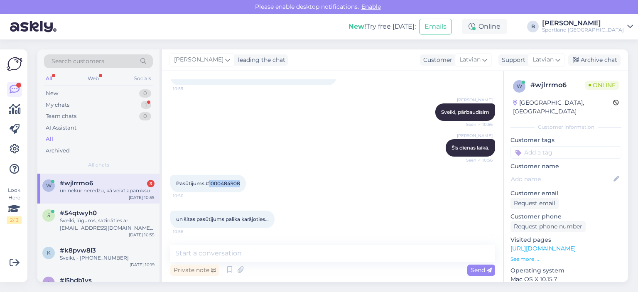
scroll to position [99, 0]
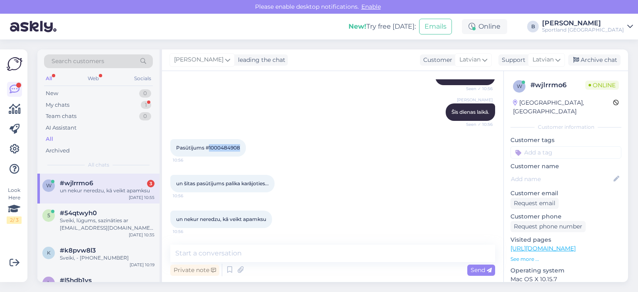
copy span "1000484908"
click at [290, 259] on textarea at bounding box center [332, 253] width 325 height 17
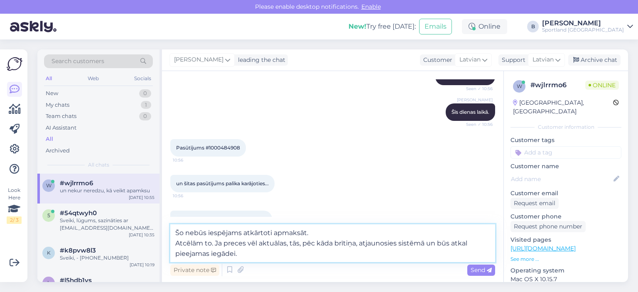
type textarea "Šo nebūs iespējams atkārtoti apmaksāt. Atcēlām to. Ja preces vēl aktuālas, tās,…"
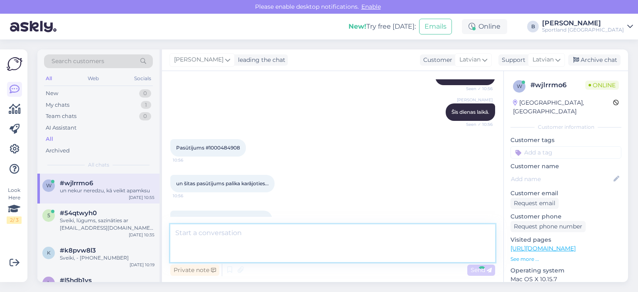
scroll to position [150, 0]
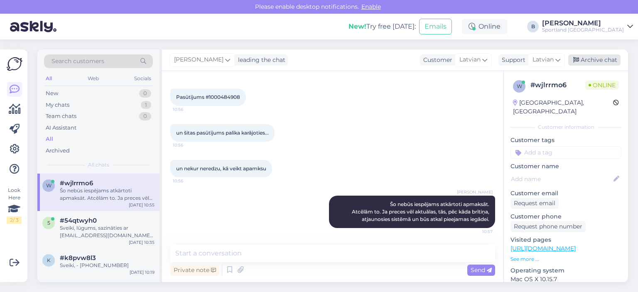
click at [589, 59] on div "Archive chat" at bounding box center [595, 59] width 52 height 11
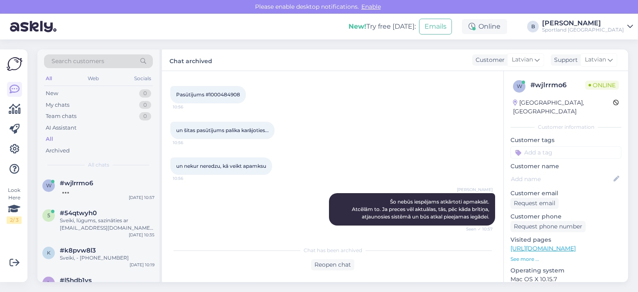
scroll to position [188, 0]
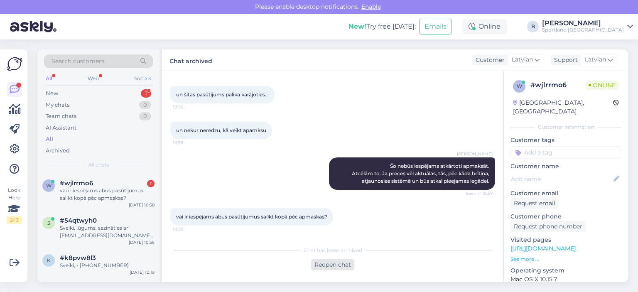
click at [331, 267] on div "Reopen chat" at bounding box center [332, 264] width 43 height 11
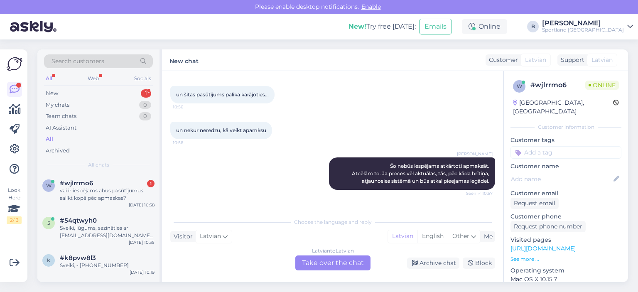
click at [331, 267] on div "Latvian to Latvian Take over the chat" at bounding box center [332, 263] width 75 height 15
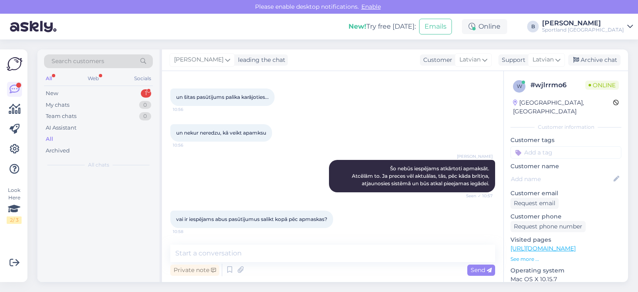
scroll to position [185, 0]
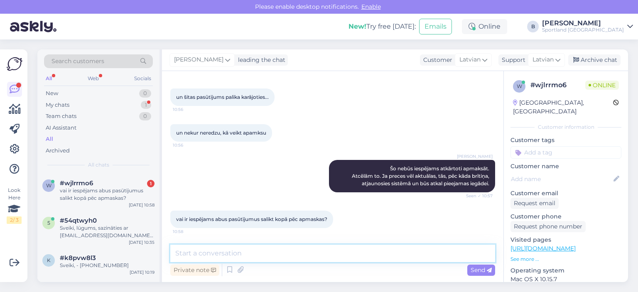
click at [322, 256] on textarea at bounding box center [332, 253] width 325 height 17
type textarea "Nebūs iespējams."
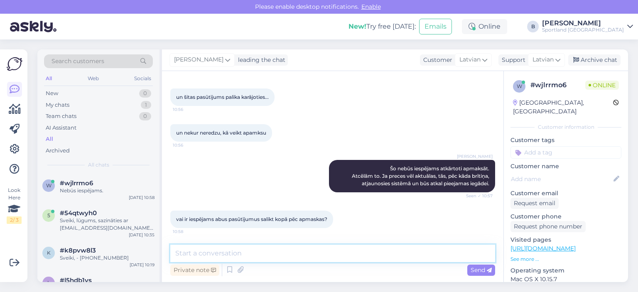
scroll to position [221, 0]
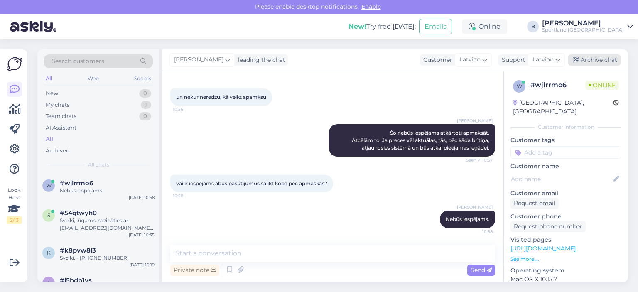
click at [590, 57] on div "Archive chat" at bounding box center [595, 59] width 52 height 11
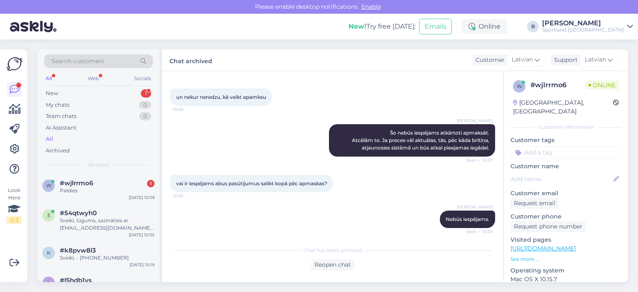
scroll to position [259, 0]
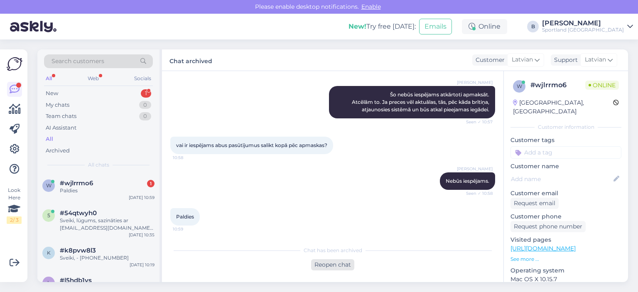
click at [340, 266] on div "Reopen chat" at bounding box center [332, 264] width 43 height 11
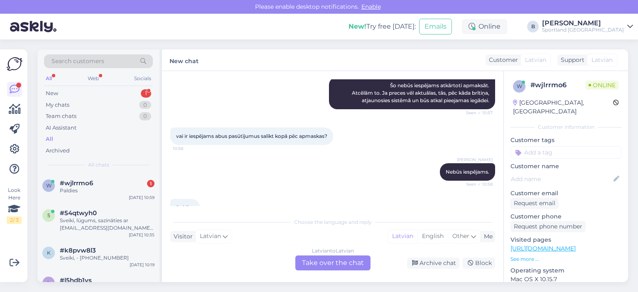
click at [350, 266] on div "Latvian to Latvian Take over the chat" at bounding box center [332, 263] width 75 height 15
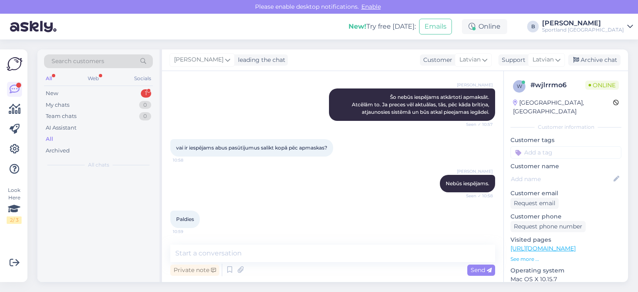
scroll to position [257, 0]
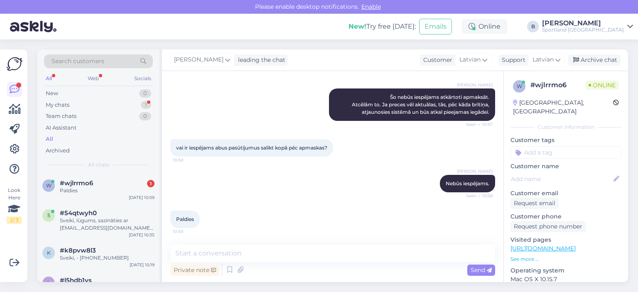
click at [598, 53] on div "[PERSON_NAME] leading the chat Customer Latvian Support Latvian Arabic Belarusi…" at bounding box center [395, 60] width 466 height 22
click at [600, 57] on div "Archive chat" at bounding box center [595, 59] width 52 height 11
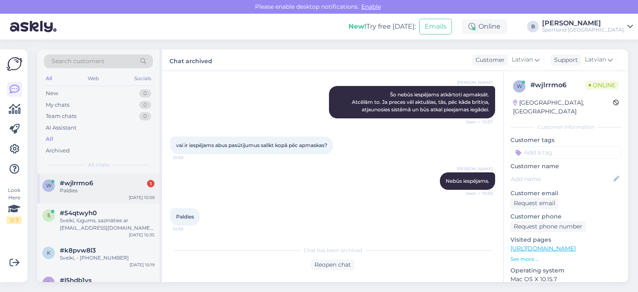
click at [75, 188] on div "Paldies" at bounding box center [107, 190] width 95 height 7
click at [507, 26] on div "Online" at bounding box center [484, 26] width 45 height 15
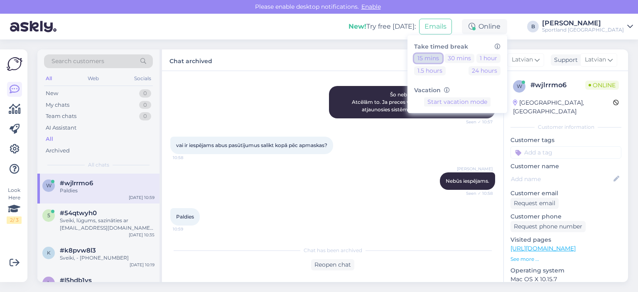
click at [443, 57] on button "15 mins" at bounding box center [428, 58] width 28 height 9
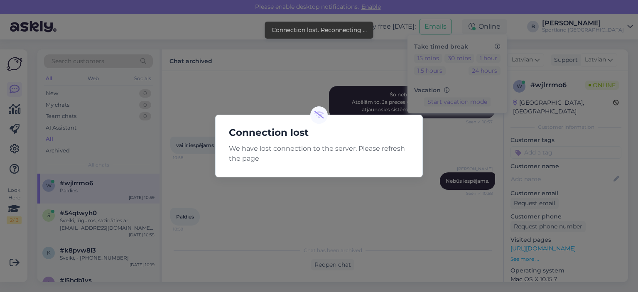
click at [348, 97] on div "Connection lost We have lost connection to the server. Please refresh the page" at bounding box center [319, 146] width 638 height 292
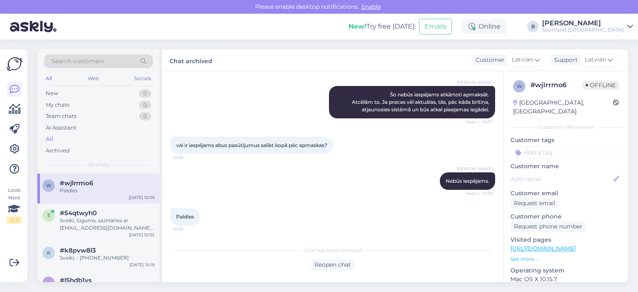
click at [422, 161] on div "vai ir iespējams abus pasūtījumus salikt kopā pēc apmaskas? 10:58" at bounding box center [332, 146] width 325 height 36
